Goal: Information Seeking & Learning: Learn about a topic

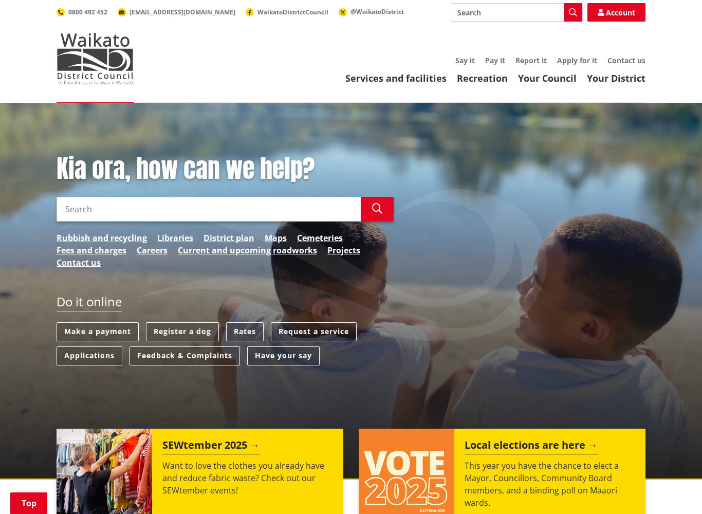
scroll to position [164, 0]
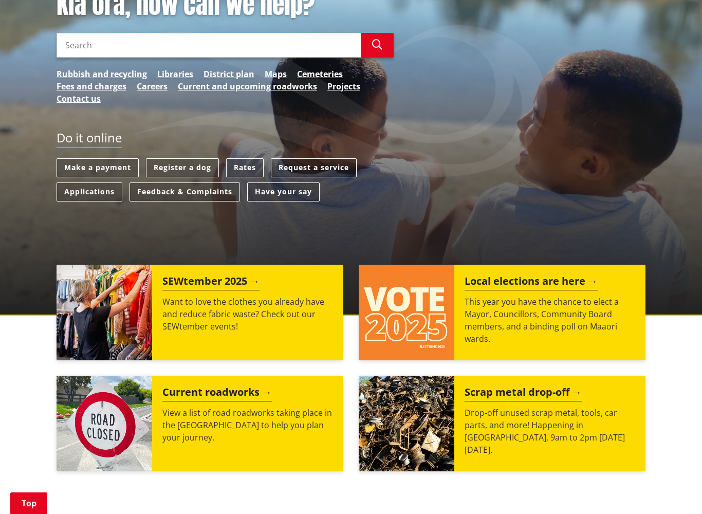
click at [533, 284] on h2 "Local elections are here" at bounding box center [531, 282] width 133 height 15
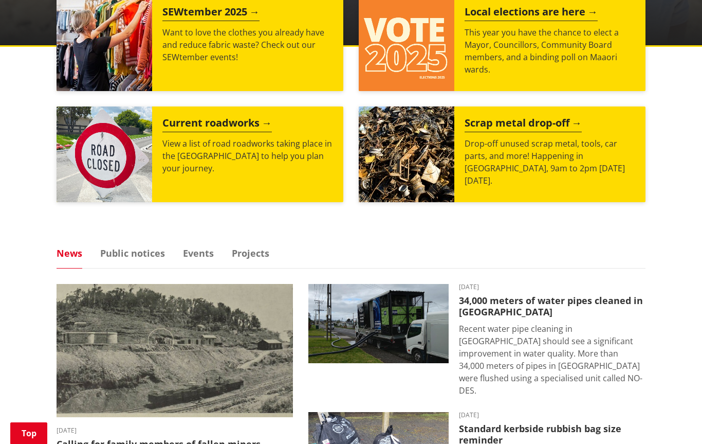
scroll to position [432, 0]
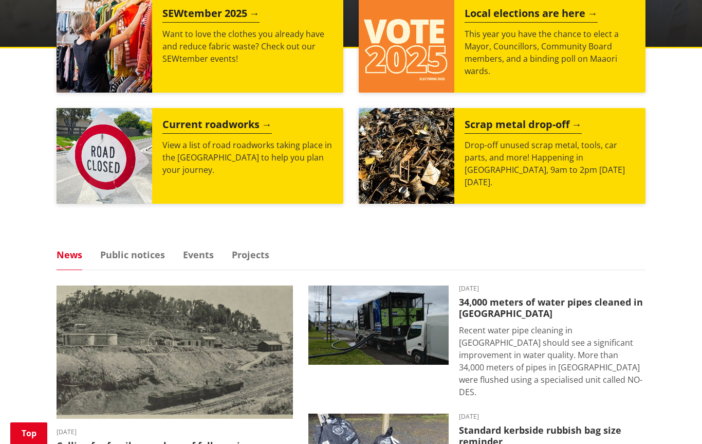
click at [196, 254] on link "Events" at bounding box center [198, 254] width 31 height 9
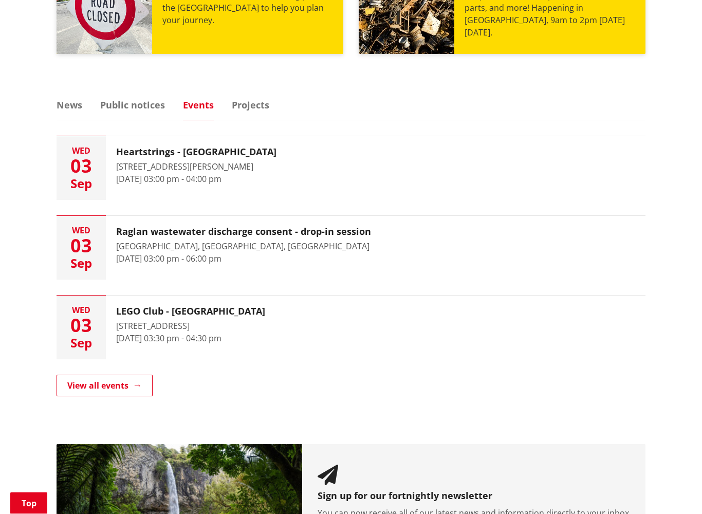
scroll to position [582, 0]
click at [85, 389] on link "View all events" at bounding box center [105, 386] width 96 height 22
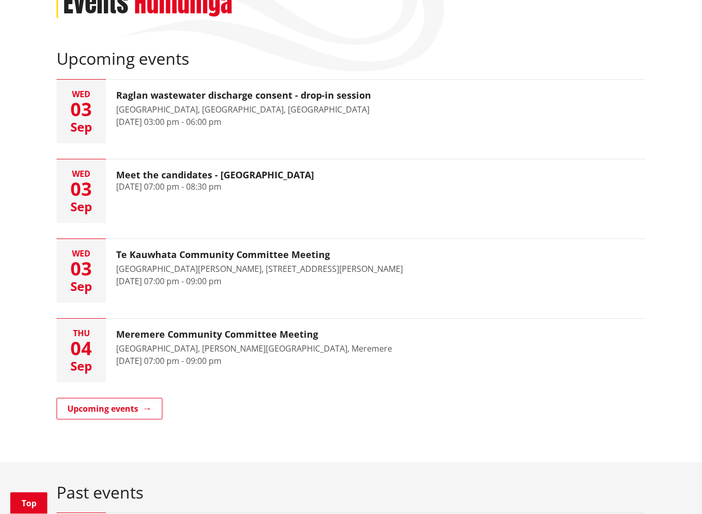
scroll to position [159, 0]
click at [98, 404] on link "Upcoming events" at bounding box center [110, 409] width 106 height 22
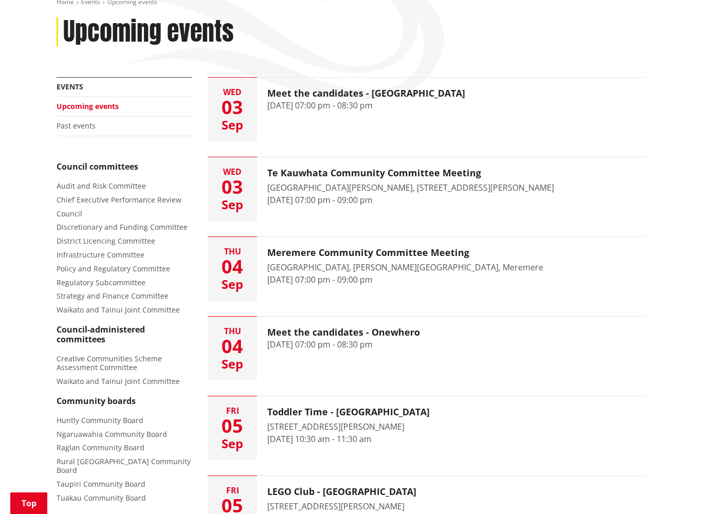
scroll to position [133, 0]
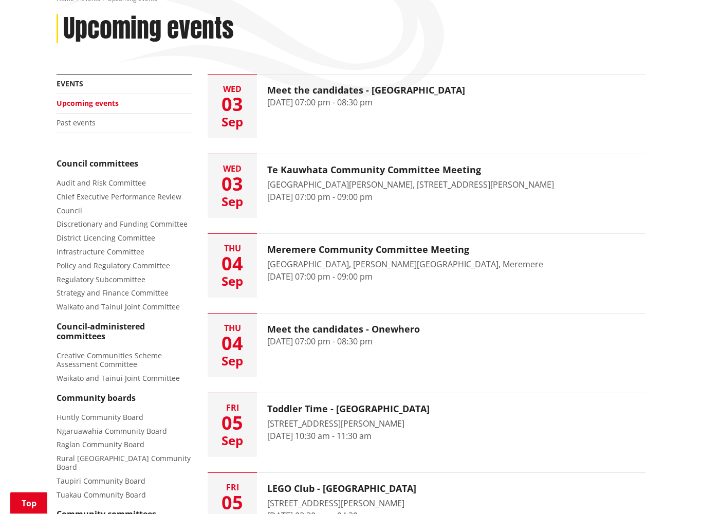
click at [416, 332] on h3 "Meet the candidates - Onewhero" at bounding box center [343, 329] width 153 height 11
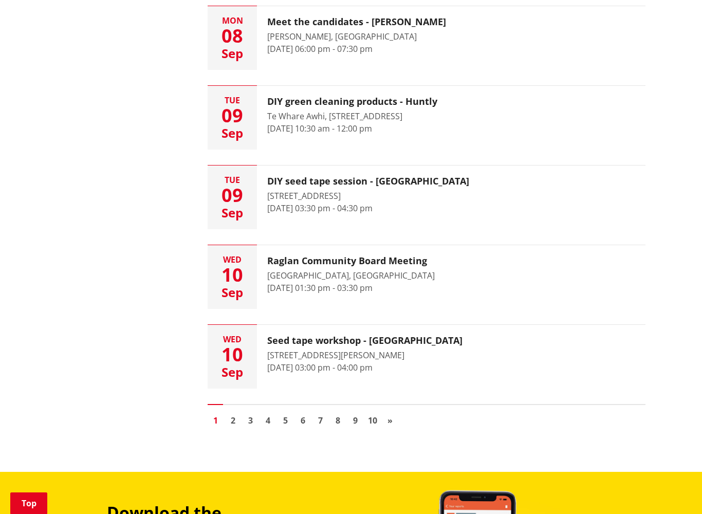
scroll to position [1401, 0]
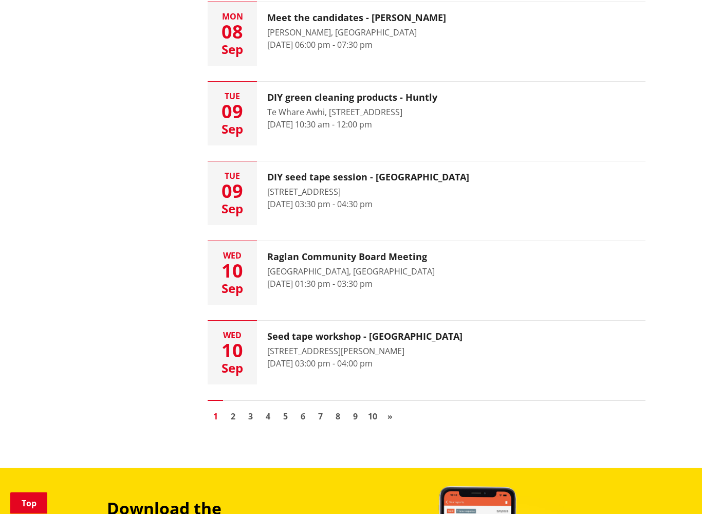
click at [229, 420] on link "2" at bounding box center [232, 416] width 15 height 15
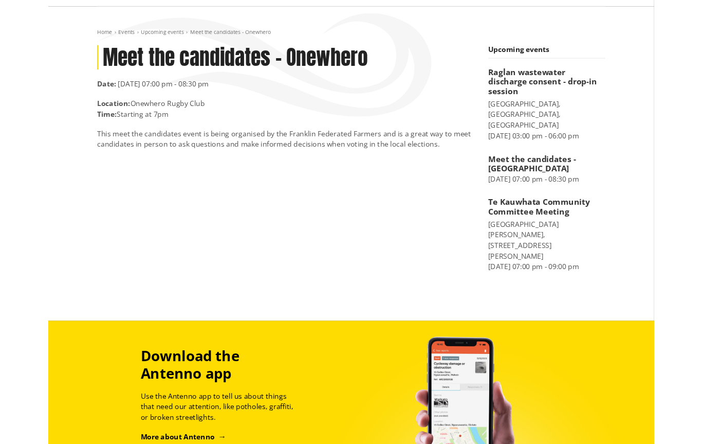
scroll to position [58, 0]
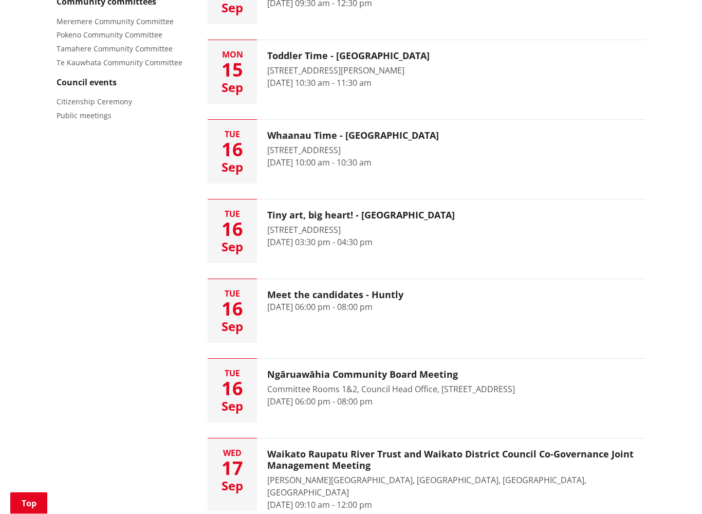
scroll to position [653, 0]
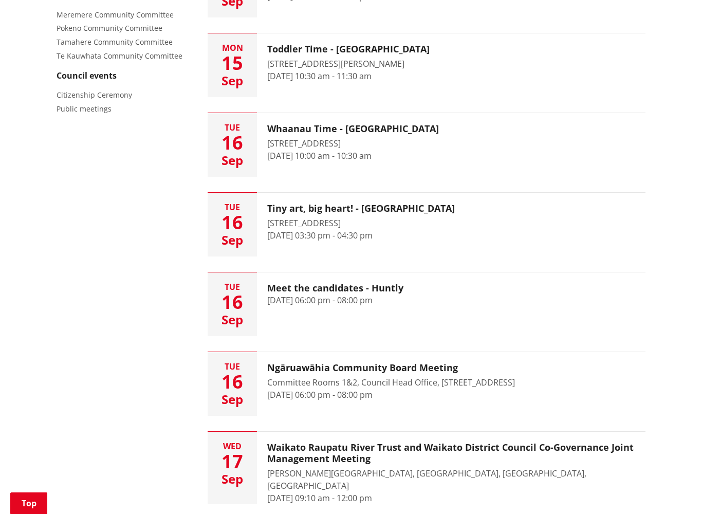
click at [298, 292] on h3 "Meet the candidates - Huntly" at bounding box center [335, 288] width 136 height 11
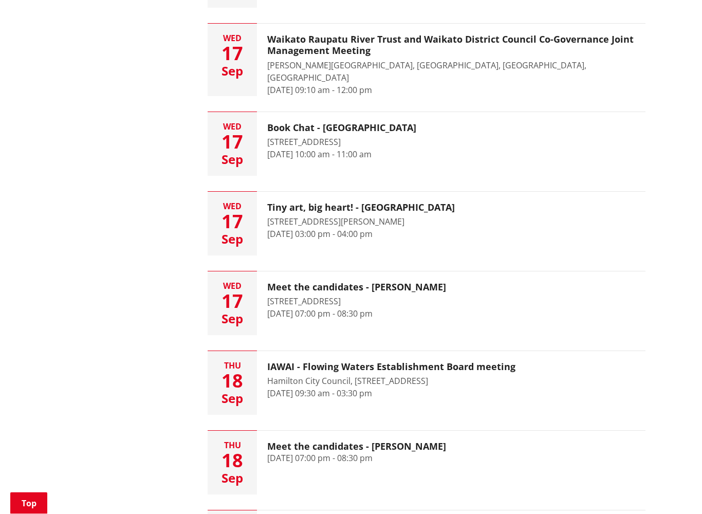
scroll to position [1061, 0]
click at [272, 443] on div "Meet the candidates - Gordonton 18 September 2025, 07:00 pm - 08:30 pm" at bounding box center [357, 463] width 200 height 64
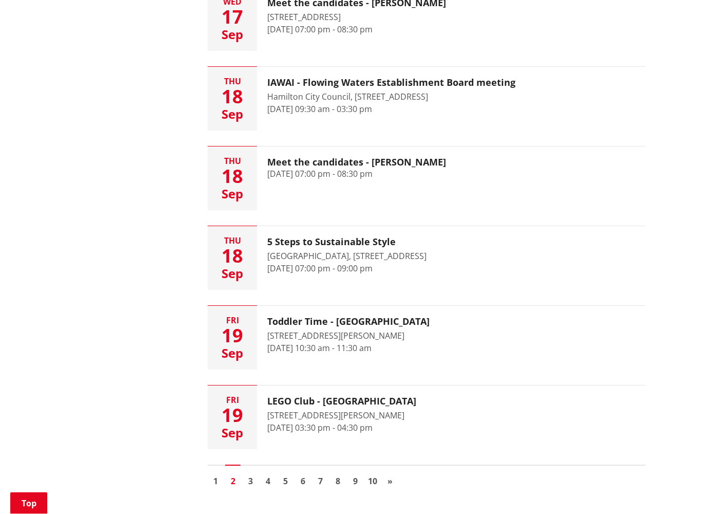
scroll to position [1346, 0]
click at [247, 443] on link "3" at bounding box center [250, 481] width 15 height 15
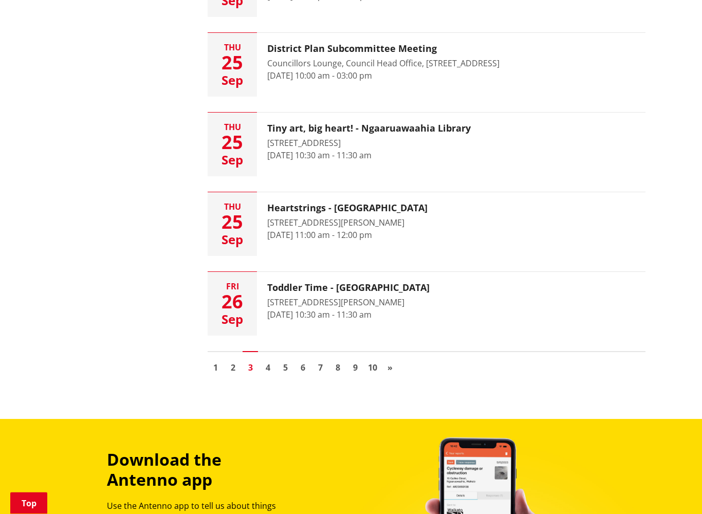
scroll to position [1463, 0]
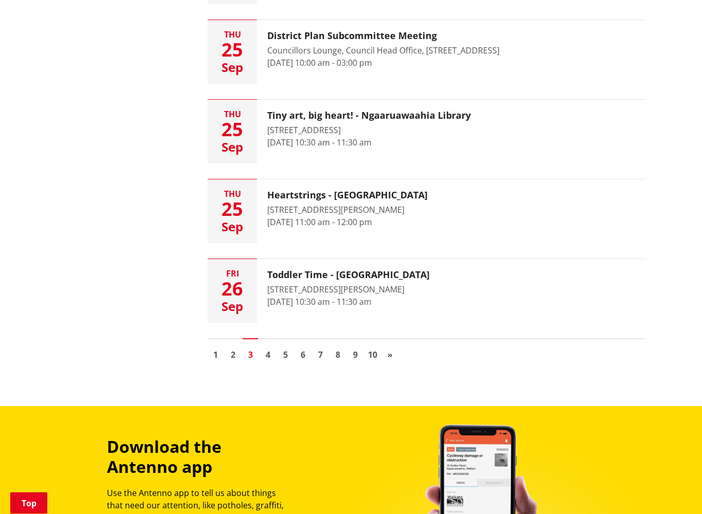
click at [267, 352] on link "4" at bounding box center [267, 355] width 15 height 15
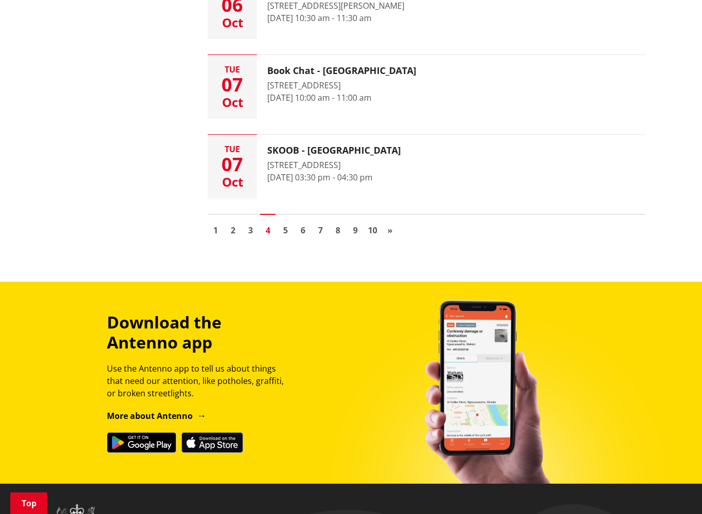
scroll to position [1598, 0]
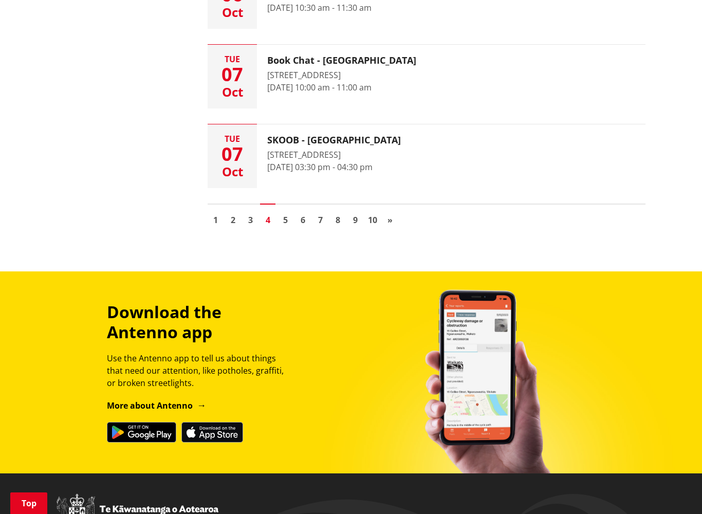
click at [281, 218] on link "5" at bounding box center [285, 219] width 15 height 15
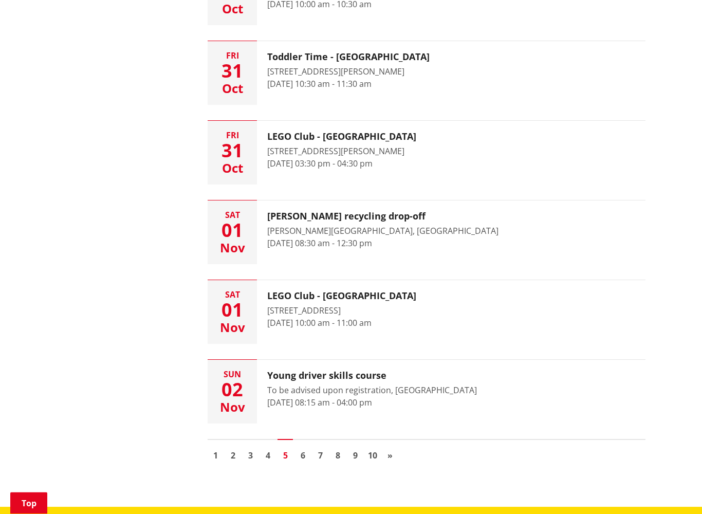
scroll to position [1363, 0]
click at [304, 443] on link "6" at bounding box center [302, 454] width 15 height 15
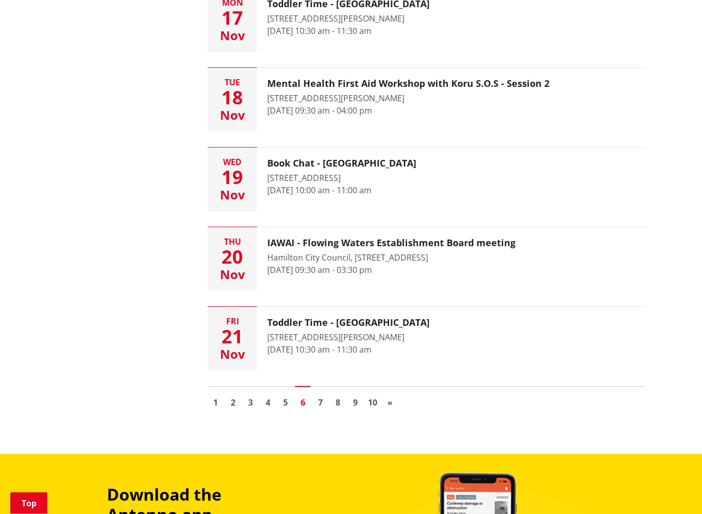
scroll to position [1417, 0]
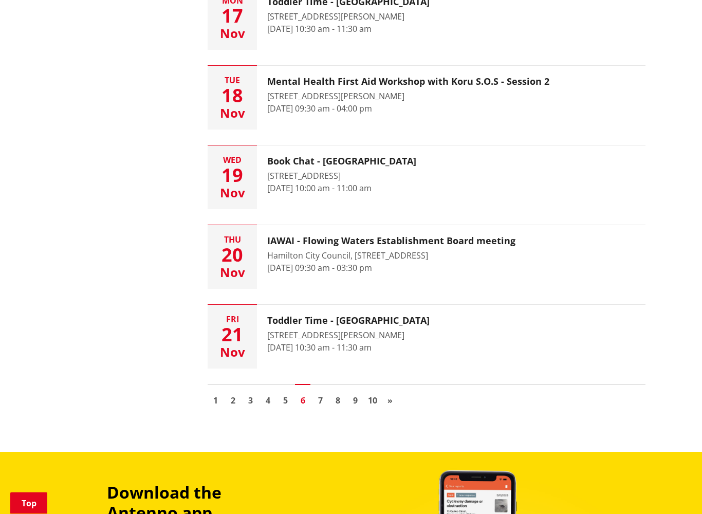
click at [317, 401] on link "7" at bounding box center [320, 400] width 15 height 15
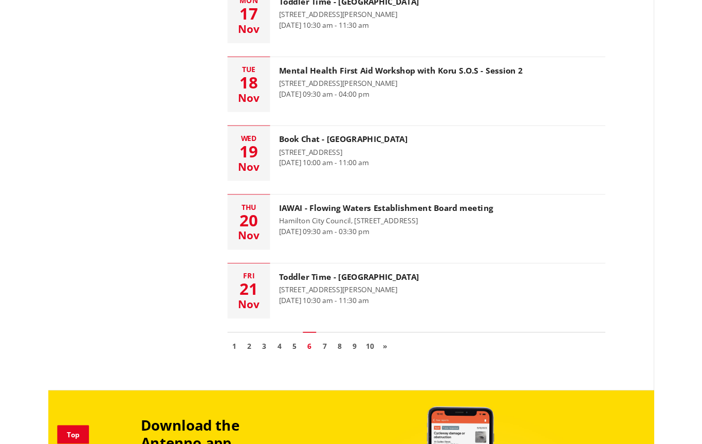
scroll to position [1447, 0]
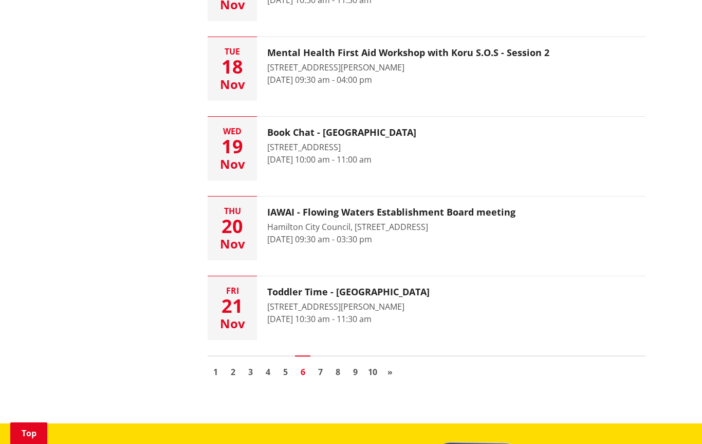
click at [25, 426] on link "Top" at bounding box center [28, 433] width 37 height 22
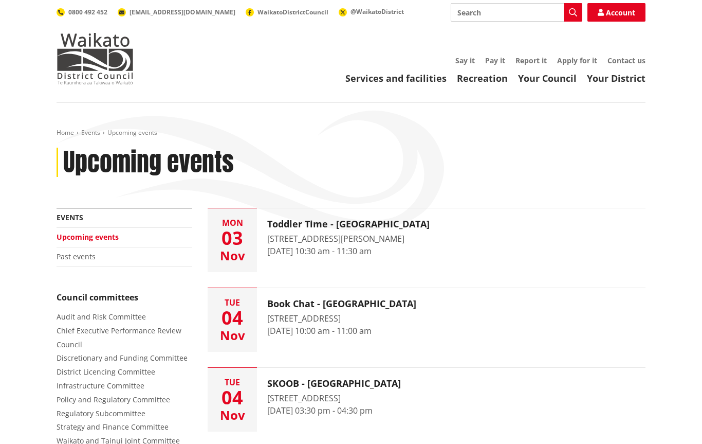
click at [65, 133] on link "Home" at bounding box center [65, 132] width 17 height 9
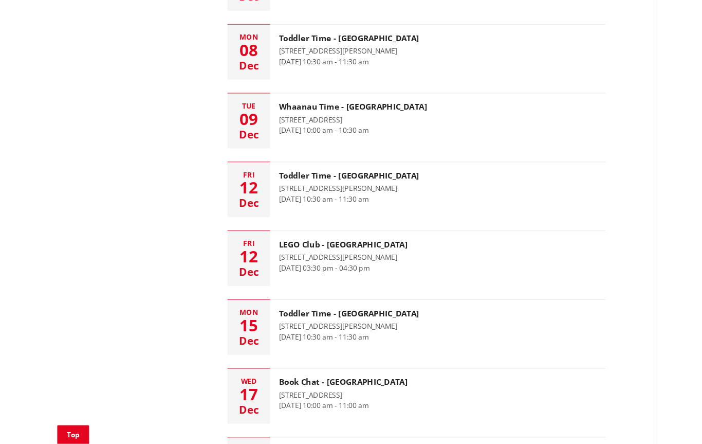
scroll to position [1165, 0]
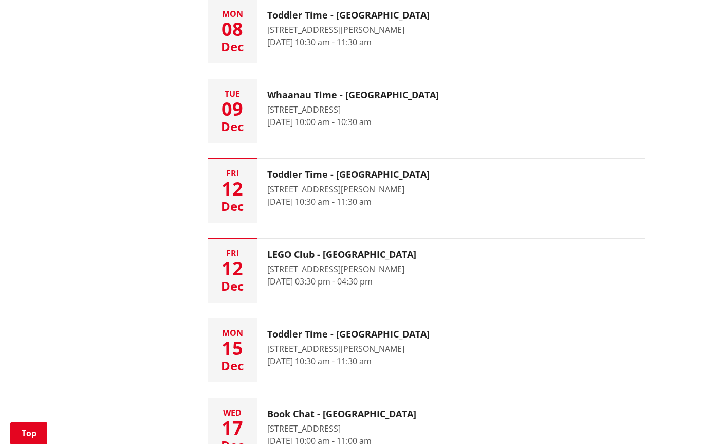
click at [17, 423] on link "Top" at bounding box center [28, 433] width 37 height 22
